Goal: Task Accomplishment & Management: Complete application form

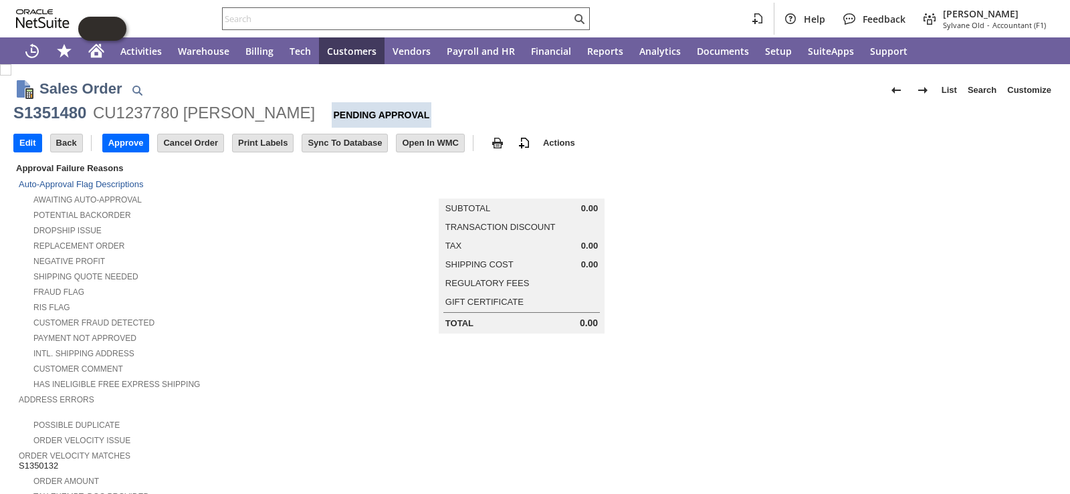
click at [399, 21] on input "text" at bounding box center [397, 19] width 348 height 16
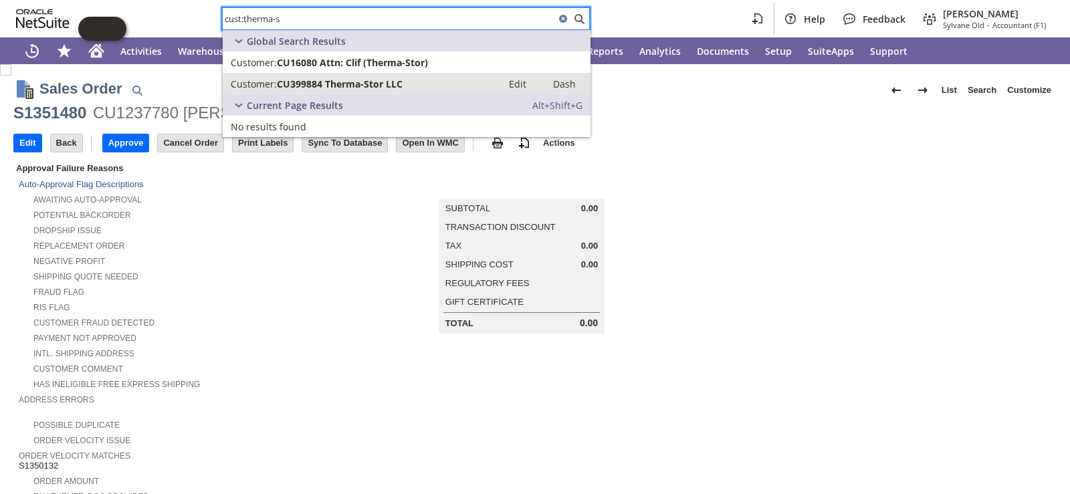
type input "cust:therma-s"
click at [327, 86] on span "CU399884 Therma-Stor LLC" at bounding box center [340, 84] width 126 height 13
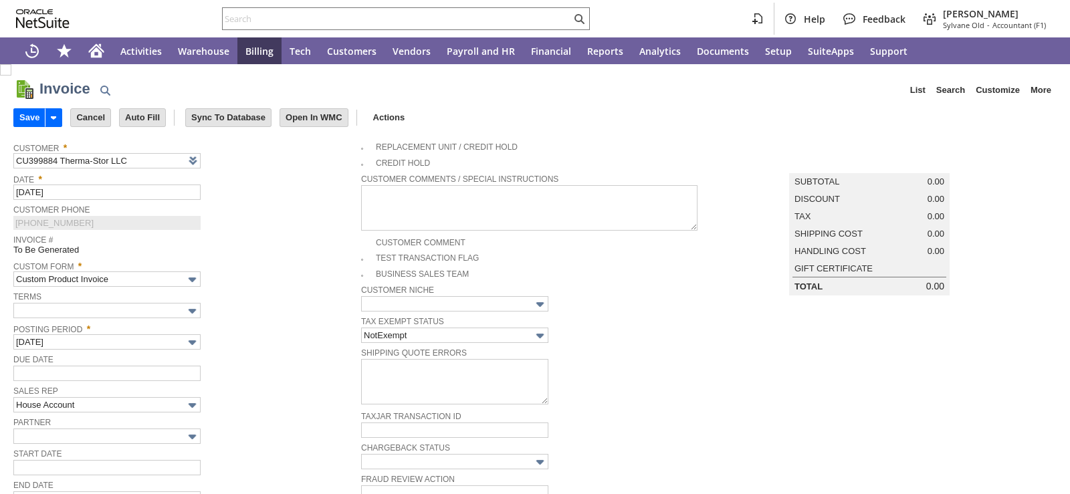
type input "[DATE]"
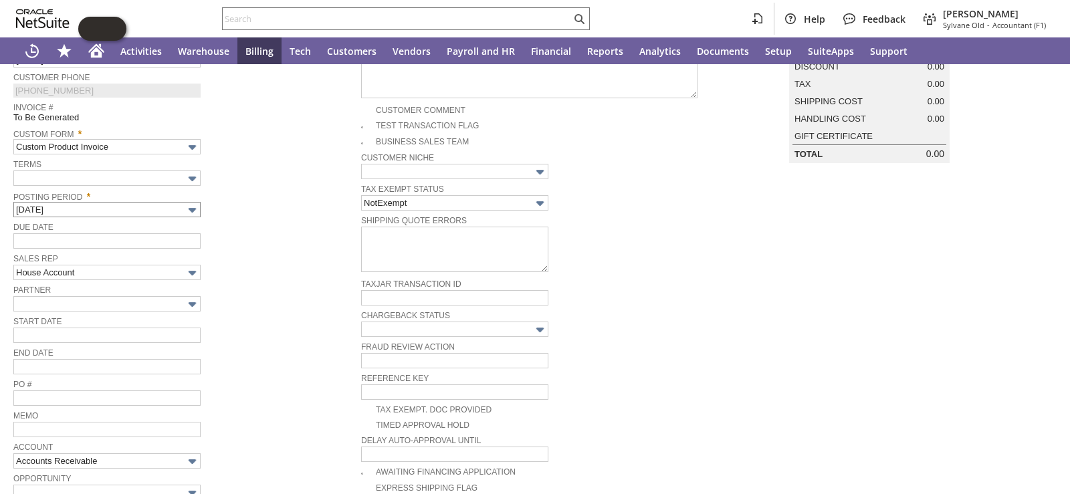
scroll to position [134, 0]
click at [86, 172] on input "text" at bounding box center [106, 176] width 187 height 15
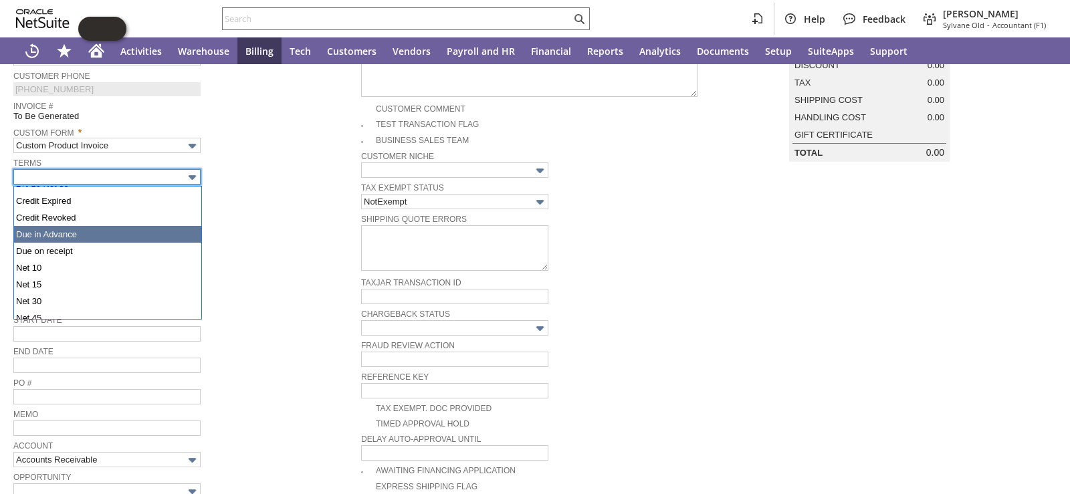
scroll to position [67, 0]
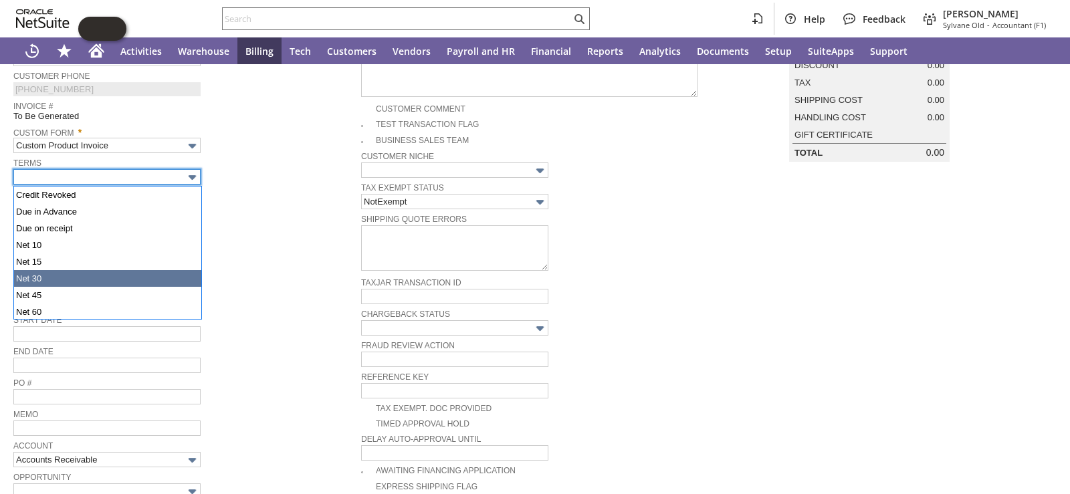
type input "Net 30"
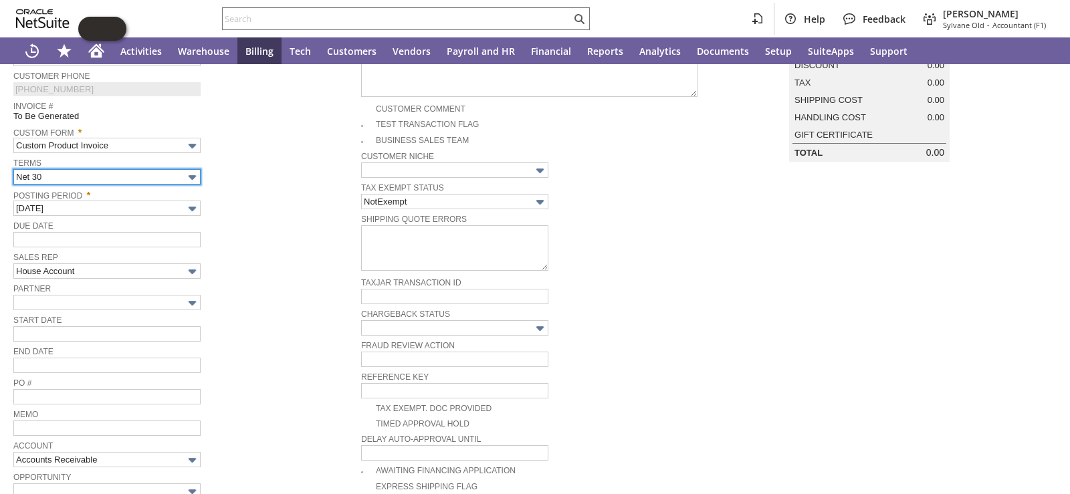
type input "[DATE]"
click at [276, 261] on span "Sales Rep" at bounding box center [183, 256] width 341 height 15
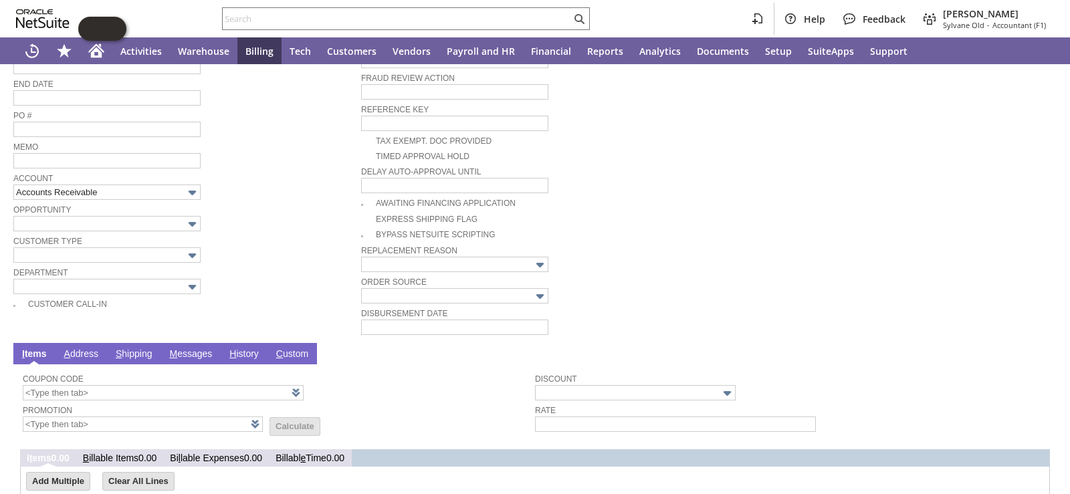
scroll to position [543, 0]
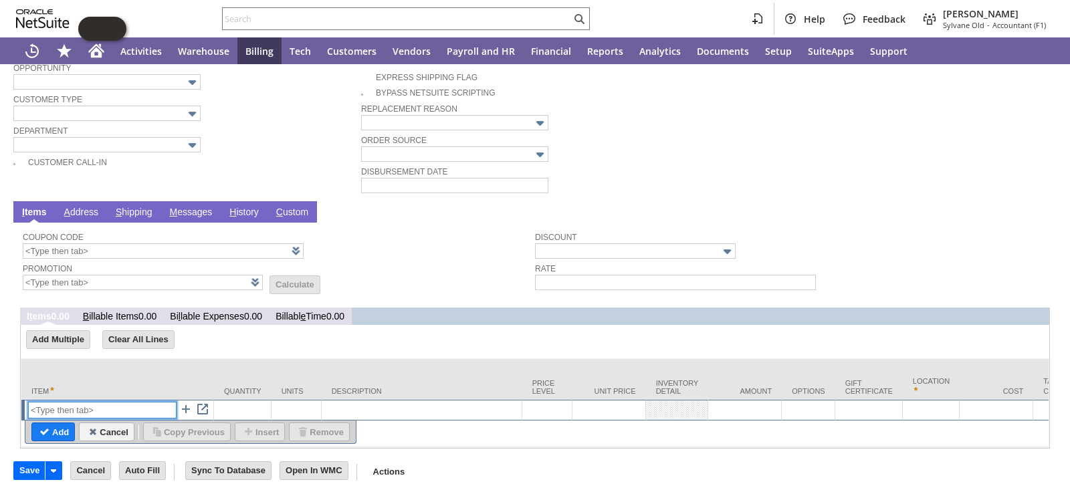
click at [90, 402] on input "text" at bounding box center [102, 410] width 148 height 17
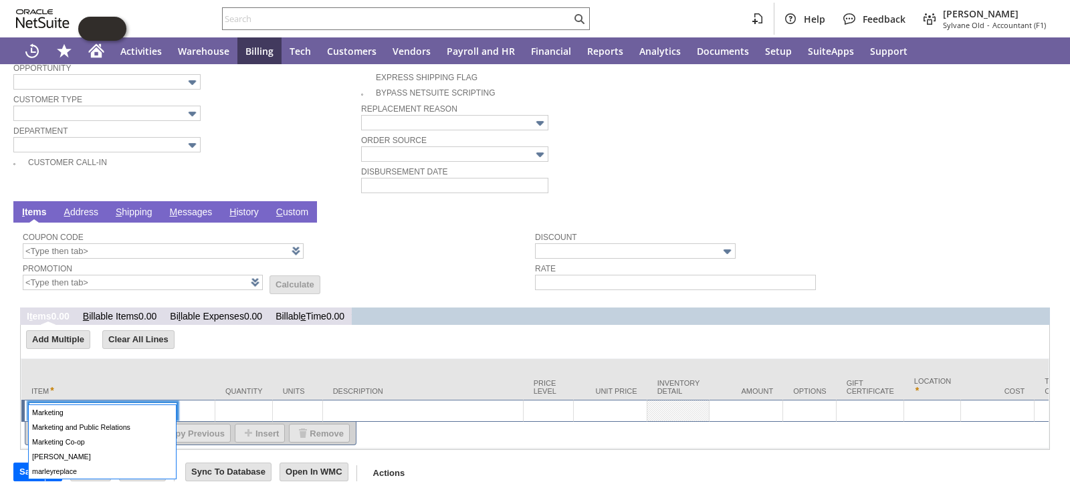
type input "Marketing"
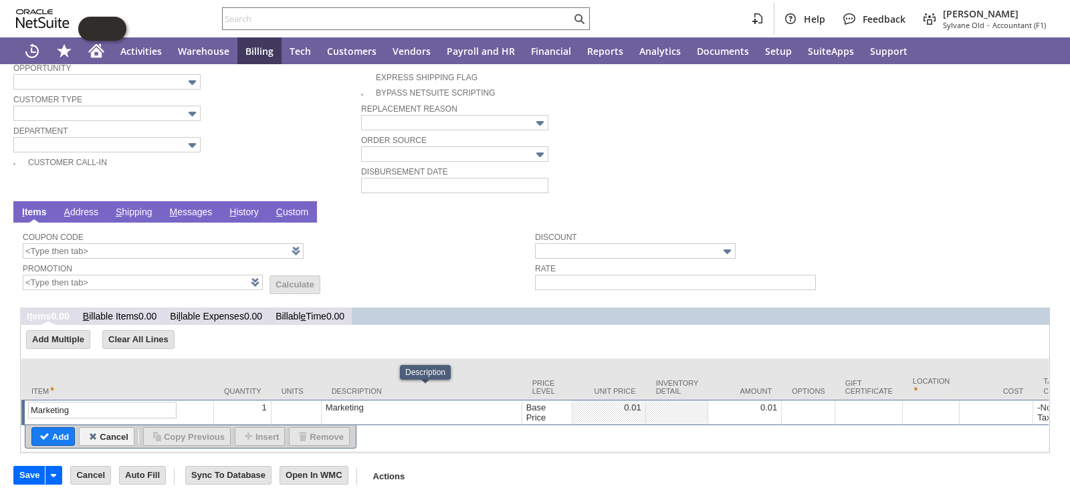
type textarea "Marketing"
click at [391, 400] on td "Marketing" at bounding box center [422, 412] width 201 height 25
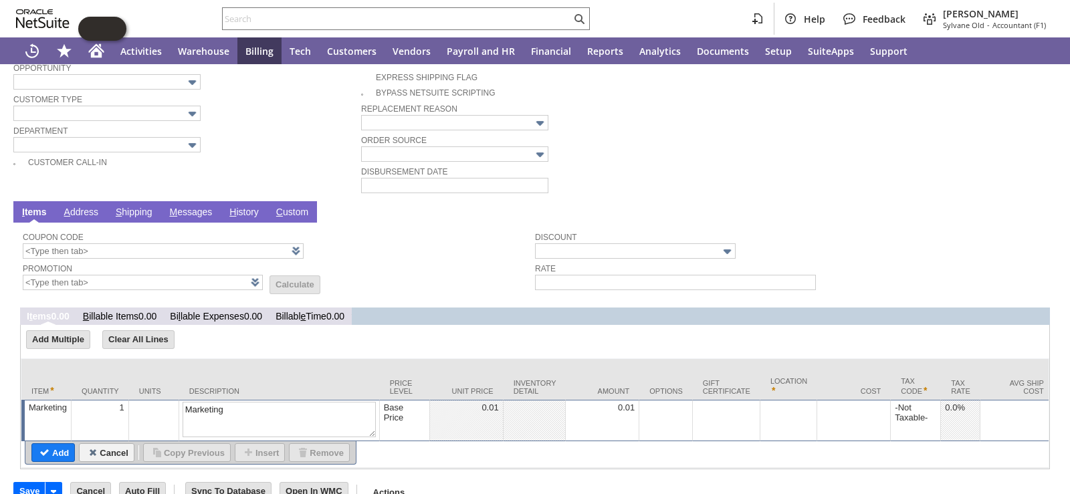
drag, startPoint x: 308, startPoint y: 405, endPoint x: 148, endPoint y: 397, distance: 160.0
drag, startPoint x: 201, startPoint y: 396, endPoint x: 164, endPoint y: 400, distance: 36.4
type textarea "August - Santa Fe Amazon Advertising"
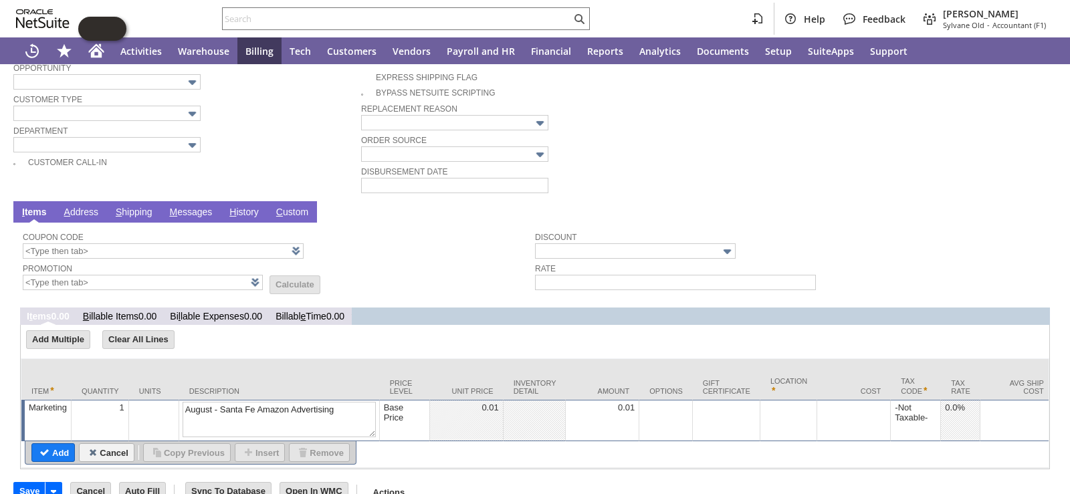
click at [412, 408] on div "Base Price" at bounding box center [404, 412] width 43 height 21
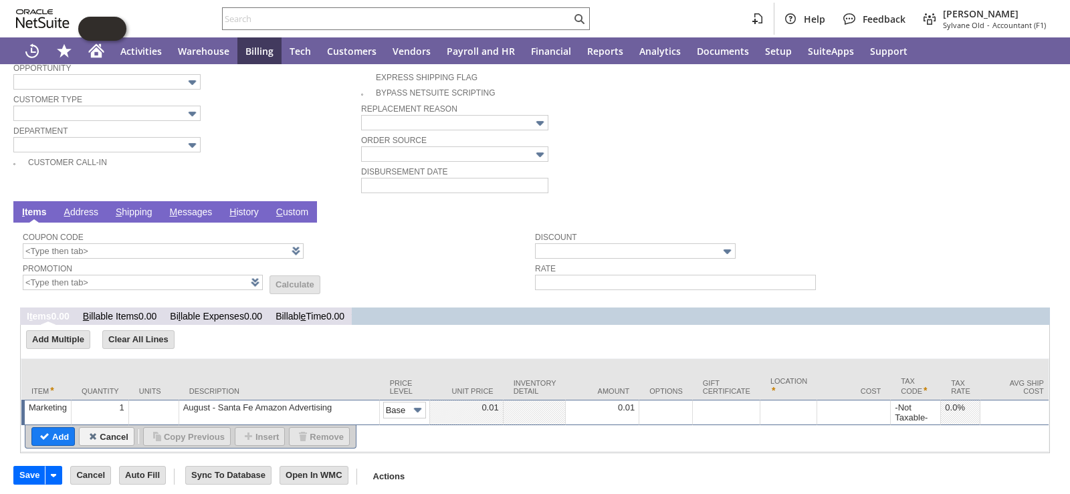
scroll to position [0, 20]
click at [402, 402] on input "Base Price" at bounding box center [404, 410] width 43 height 17
type input "Custom"
click at [624, 400] on td at bounding box center [603, 412] width 74 height 25
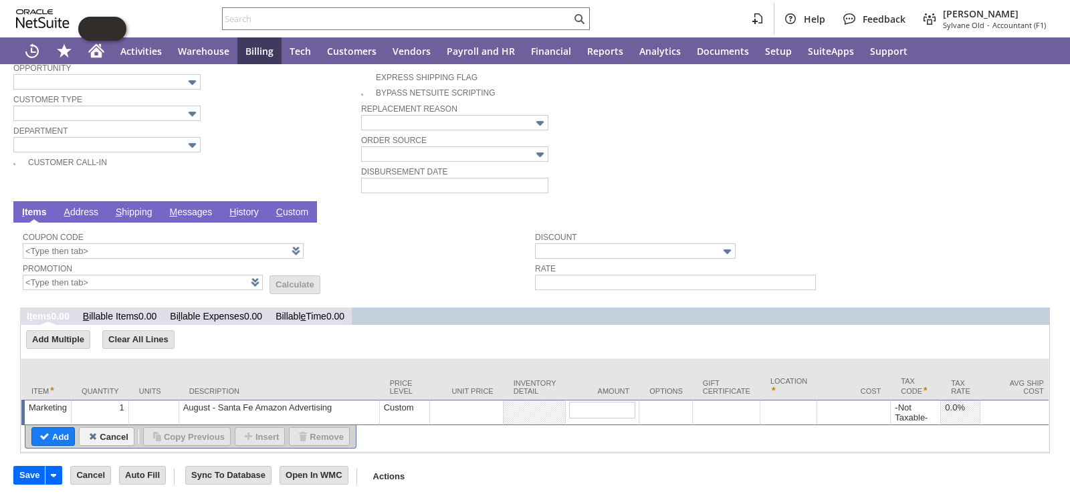
type input "1972.96"
click at [61, 428] on input "Add" at bounding box center [53, 436] width 42 height 17
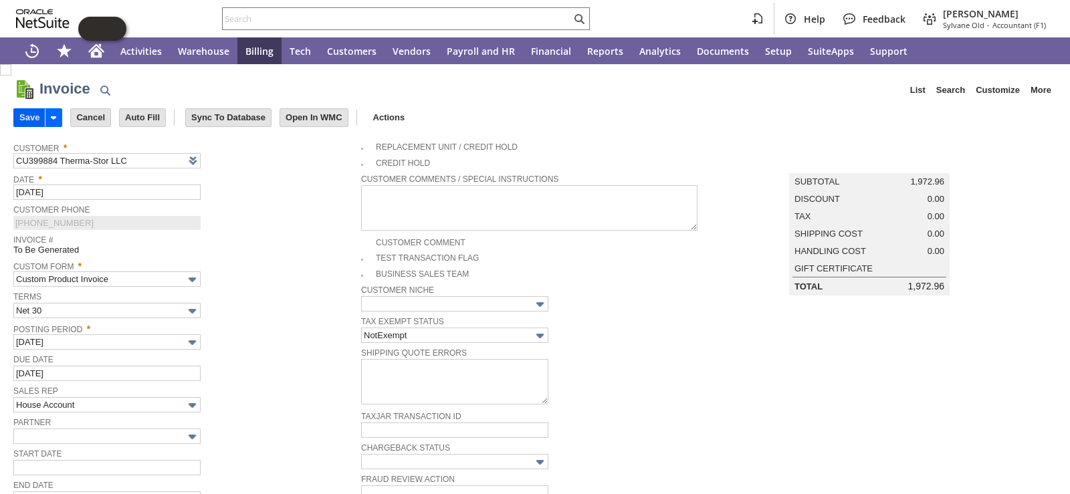
click at [37, 119] on input "Save" at bounding box center [29, 117] width 31 height 17
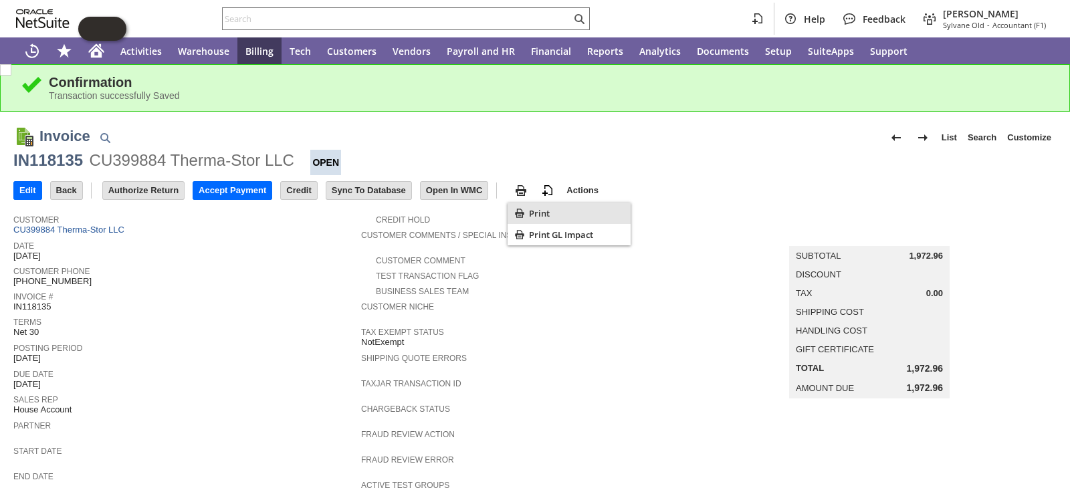
click at [541, 217] on span "Print" at bounding box center [577, 213] width 96 height 12
click at [221, 308] on div "Invoice # IN118135" at bounding box center [183, 300] width 341 height 24
click at [37, 193] on input "Edit" at bounding box center [27, 190] width 27 height 17
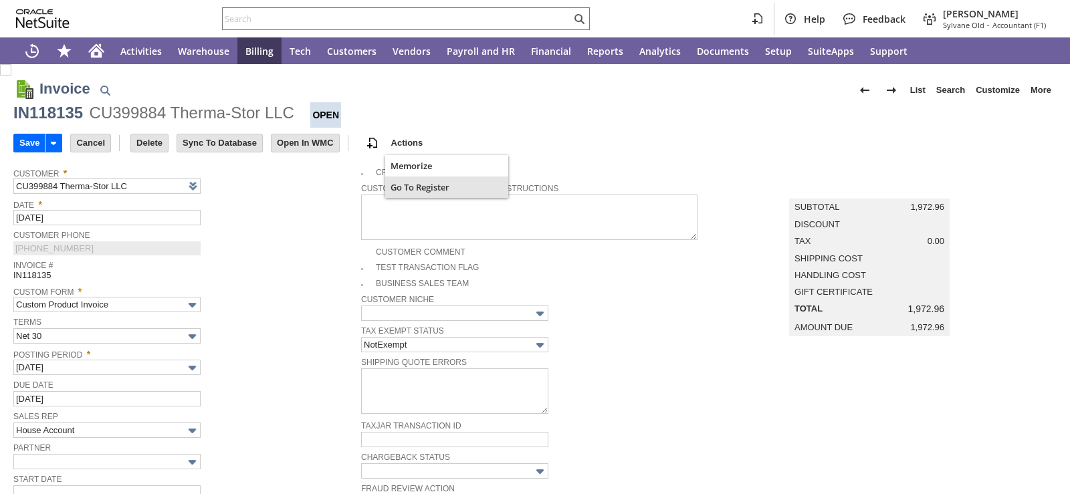
type input "Add"
type input "Copy Previous"
click at [157, 144] on input "Delete" at bounding box center [149, 142] width 37 height 17
